Goal: Task Accomplishment & Management: Manage account settings

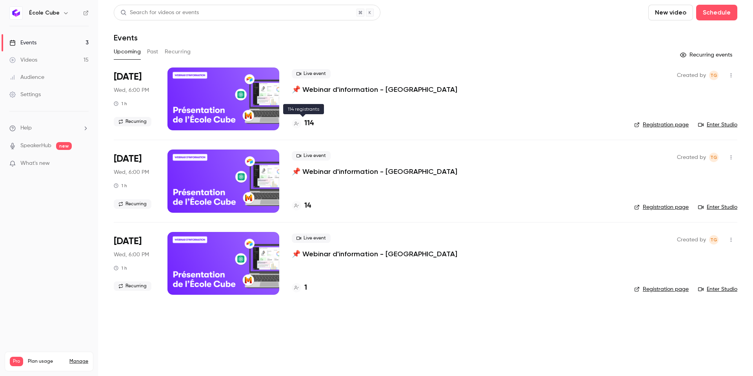
click at [308, 120] on h4 "114" at bounding box center [309, 123] width 9 height 11
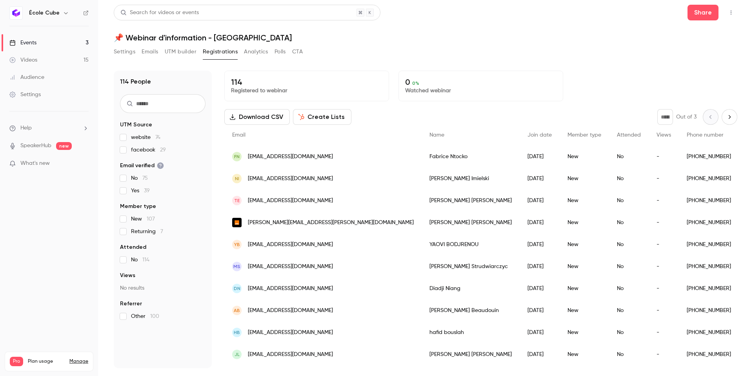
click at [51, 16] on h6 "École Cube" at bounding box center [44, 13] width 31 height 8
click at [51, 14] on h6 "École Cube" at bounding box center [44, 13] width 31 height 8
click at [41, 99] on link "Settings" at bounding box center [49, 94] width 98 height 17
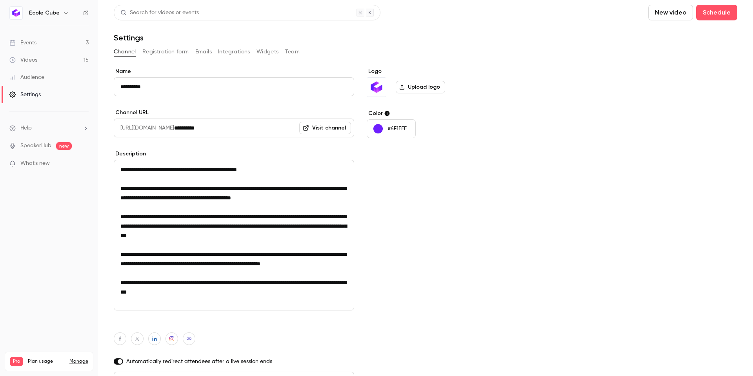
scroll to position [5, 0]
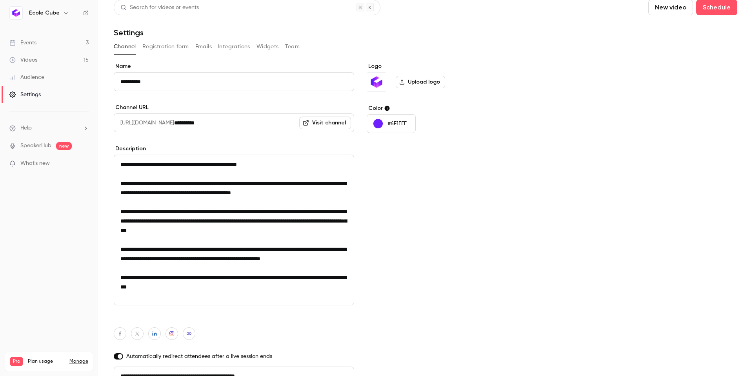
click at [287, 46] on button "Team" at bounding box center [292, 46] width 15 height 13
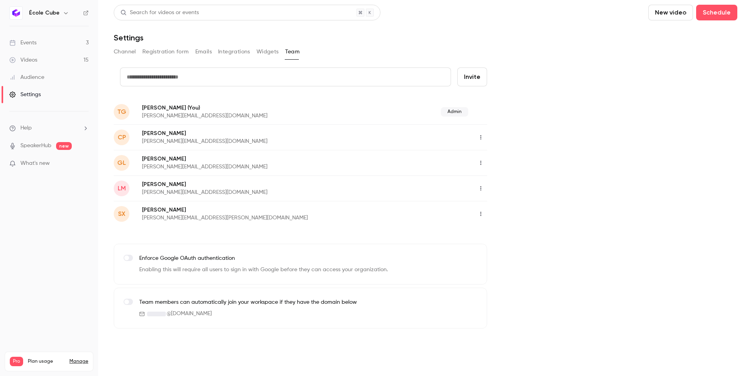
click at [469, 78] on button "Invite" at bounding box center [473, 76] width 30 height 19
click at [394, 77] on input "text" at bounding box center [285, 76] width 331 height 19
paste input "**********"
type input "**********"
click at [478, 77] on button "Invite" at bounding box center [473, 76] width 30 height 19
